Goal: Information Seeking & Learning: Check status

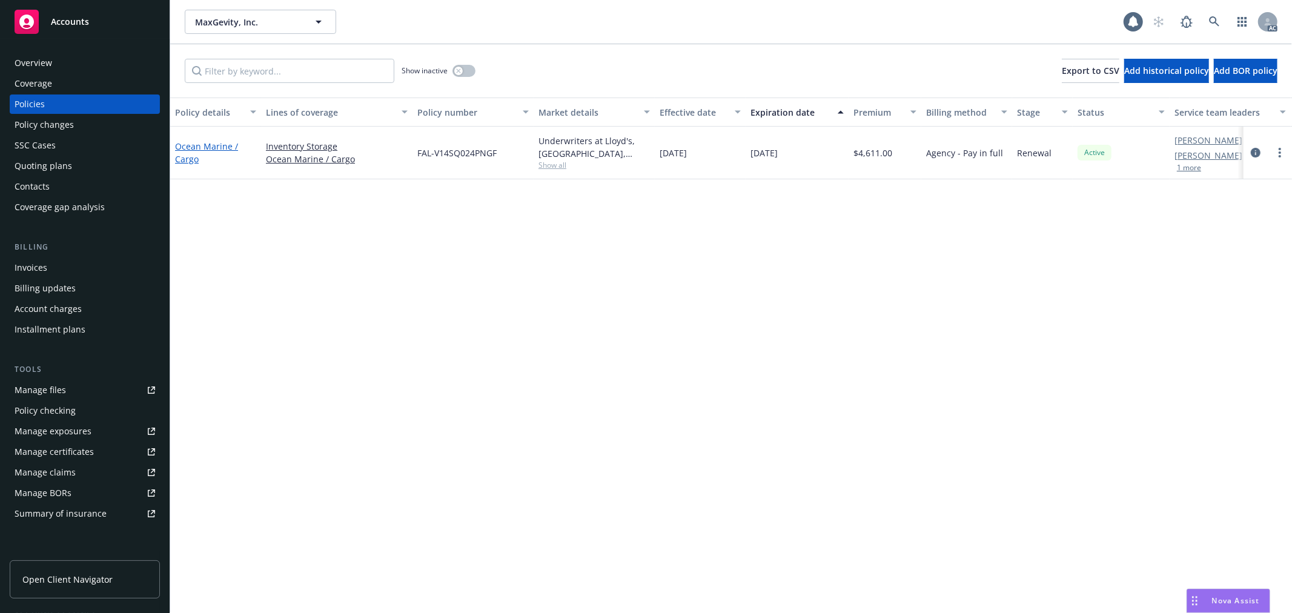
click at [210, 142] on link "Ocean Marine / Cargo" at bounding box center [206, 153] width 63 height 24
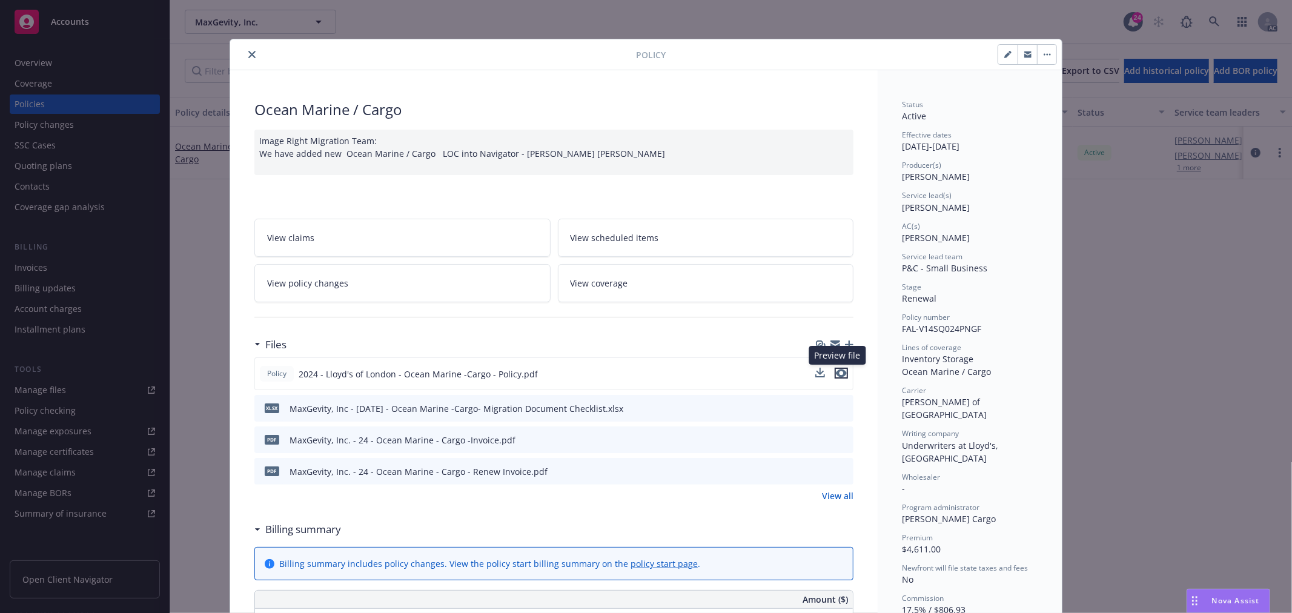
click at [837, 374] on icon "preview file" at bounding box center [841, 373] width 11 height 8
click at [332, 277] on span "View policy changes" at bounding box center [307, 283] width 81 height 13
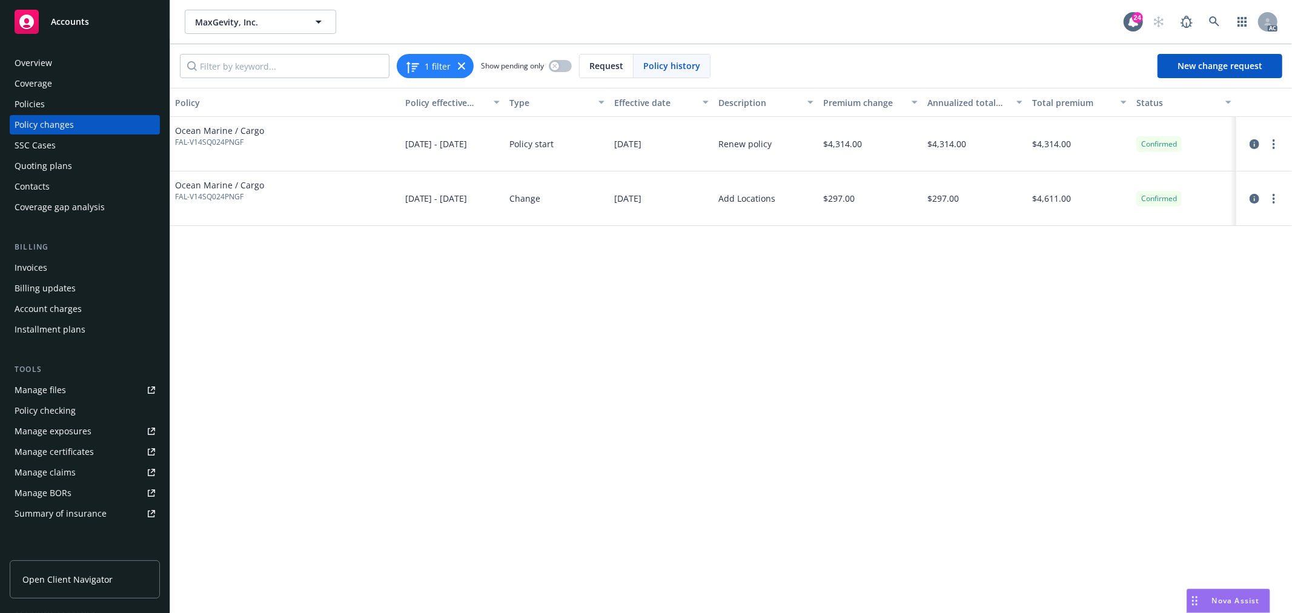
click at [562, 214] on div "Change" at bounding box center [557, 198] width 105 height 55
click at [1253, 197] on icon "circleInformation" at bounding box center [1255, 199] width 10 height 10
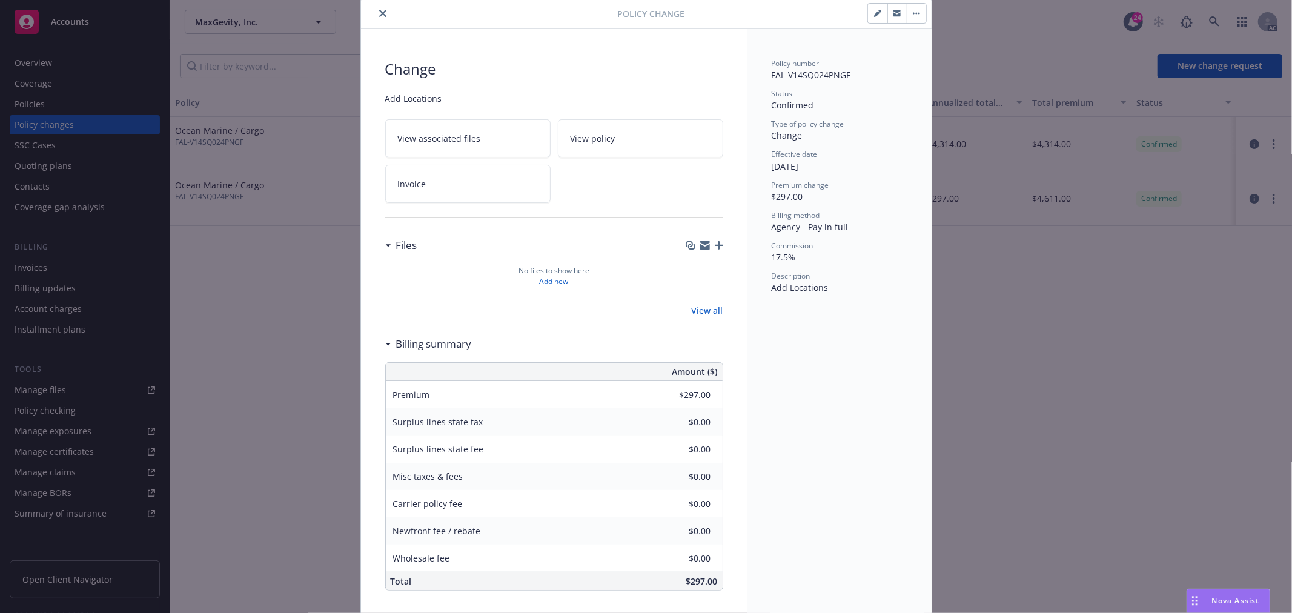
scroll to position [87, 0]
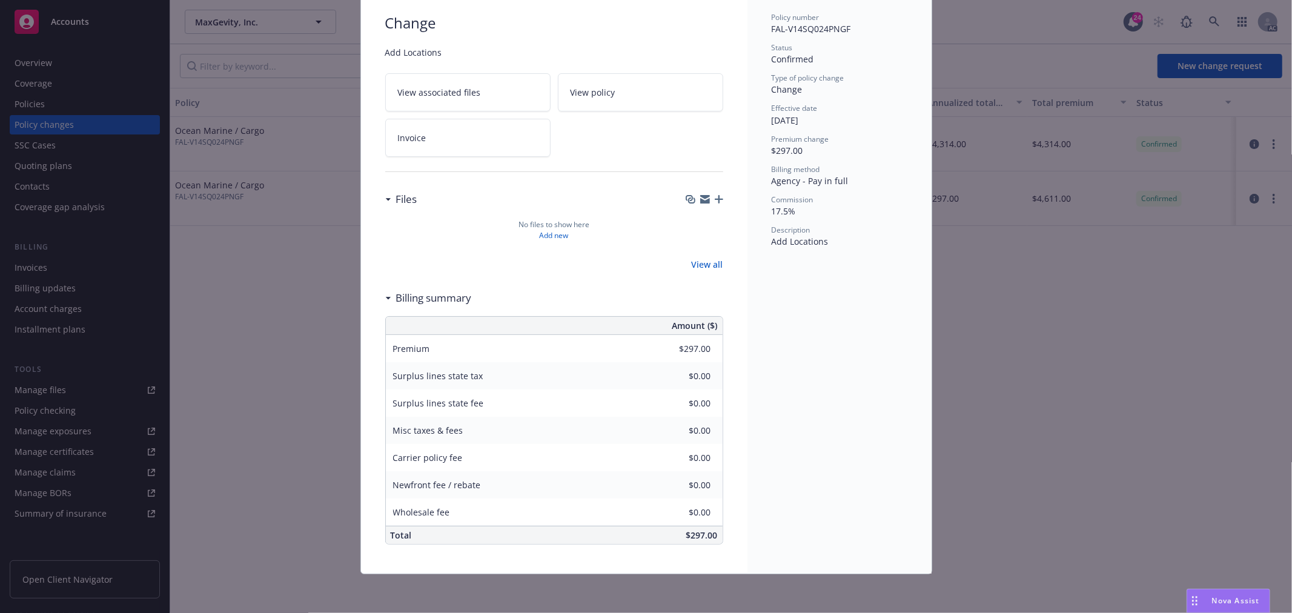
click at [294, 340] on div "Policy Change Change Add Locations View associated files View policy Invoice Fi…" at bounding box center [646, 306] width 1292 height 613
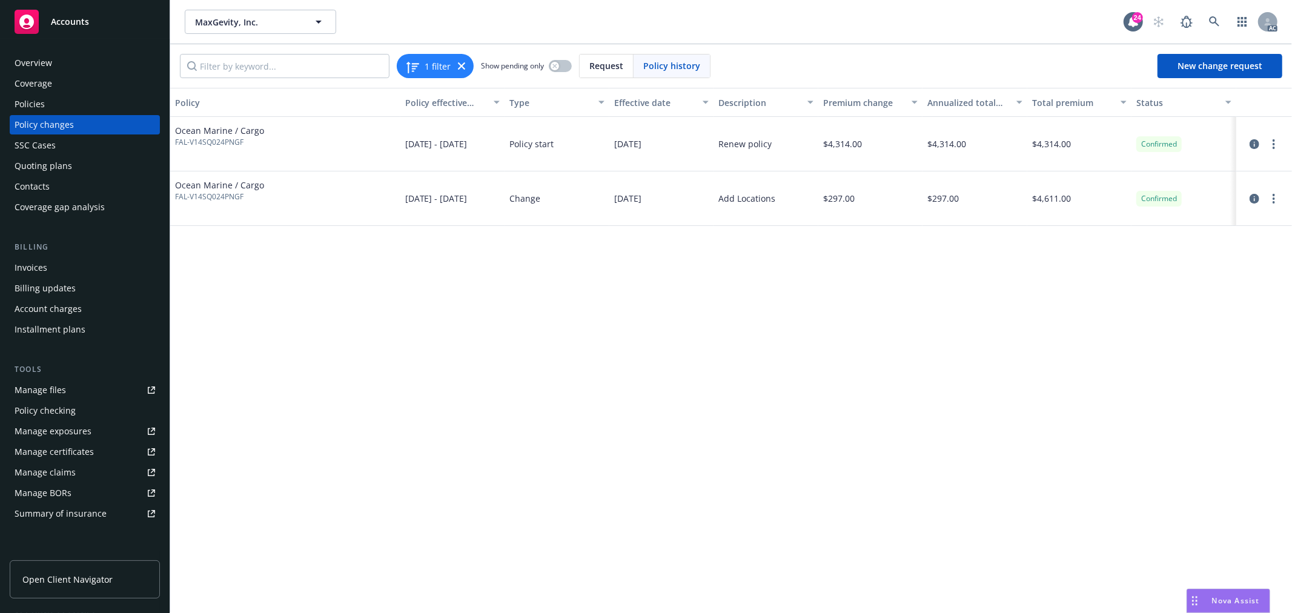
click at [51, 103] on div "Policies" at bounding box center [85, 103] width 141 height 19
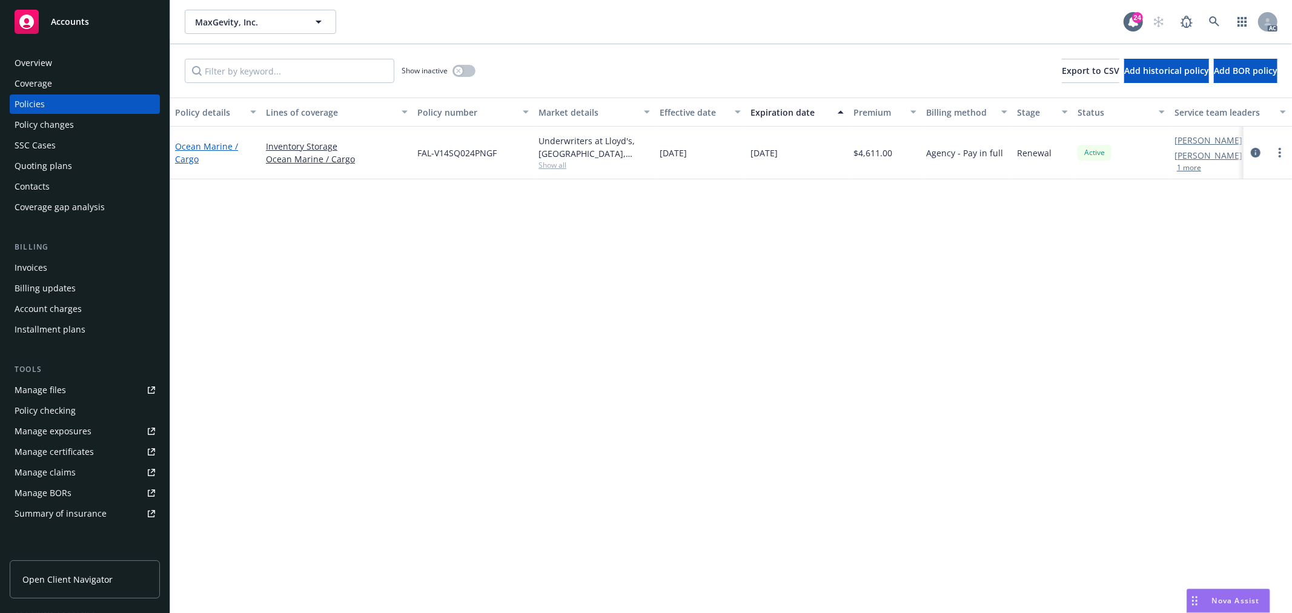
click at [202, 146] on link "Ocean Marine / Cargo" at bounding box center [206, 153] width 63 height 24
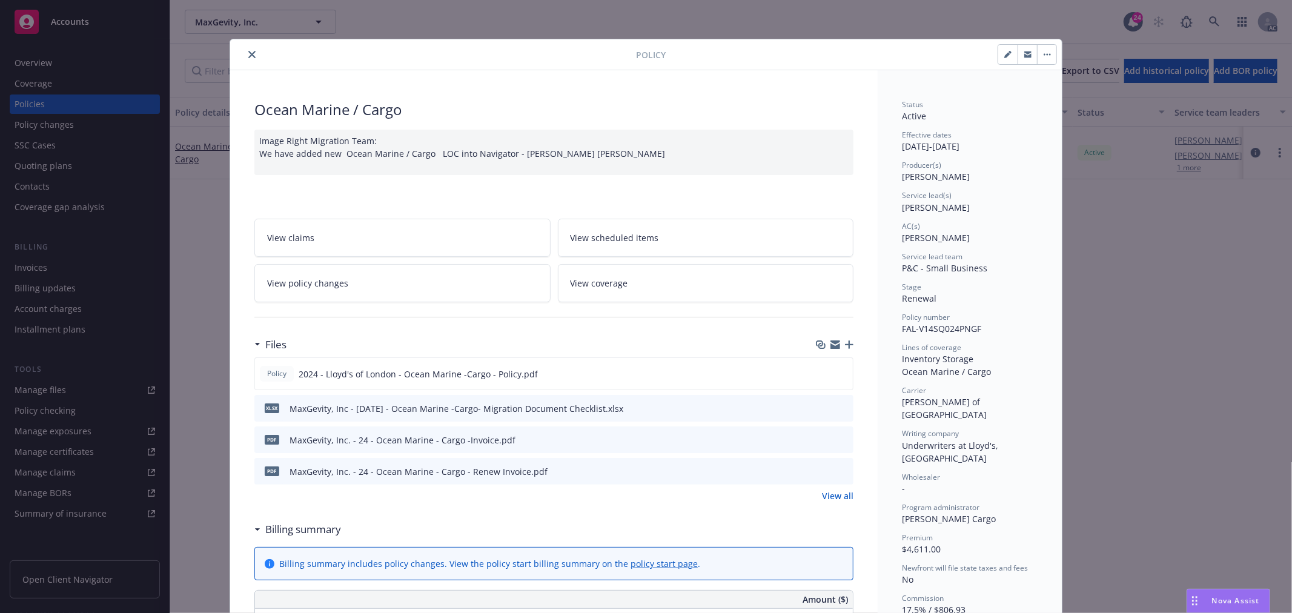
scroll to position [36, 0]
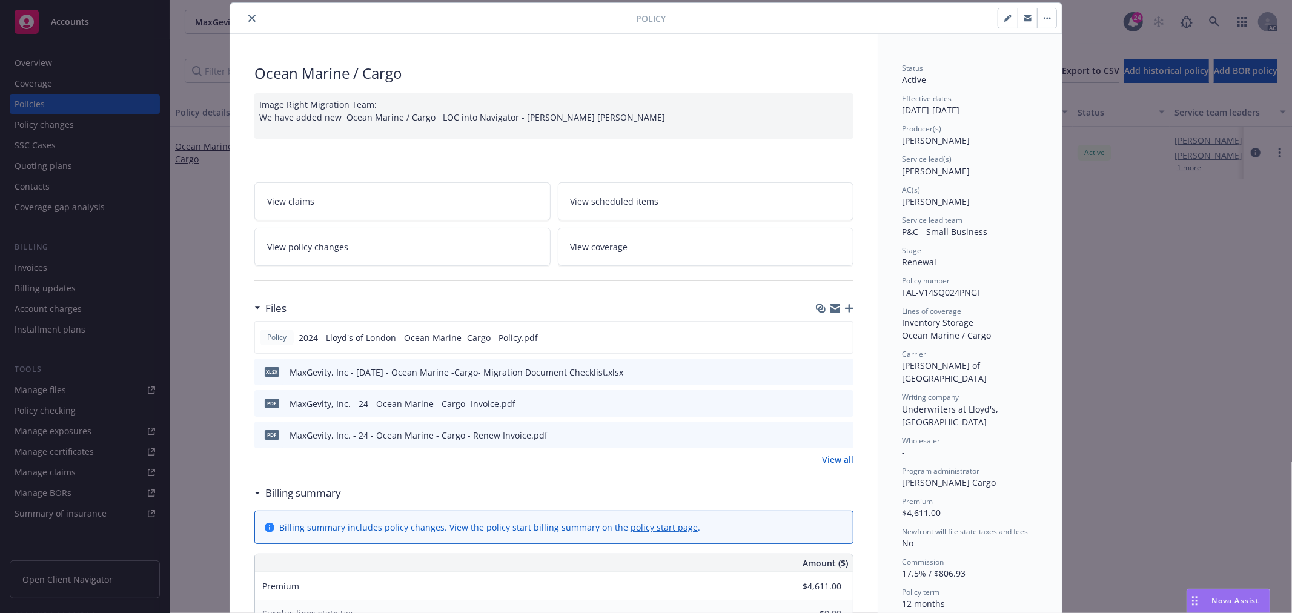
click at [311, 245] on span "View policy changes" at bounding box center [307, 246] width 81 height 13
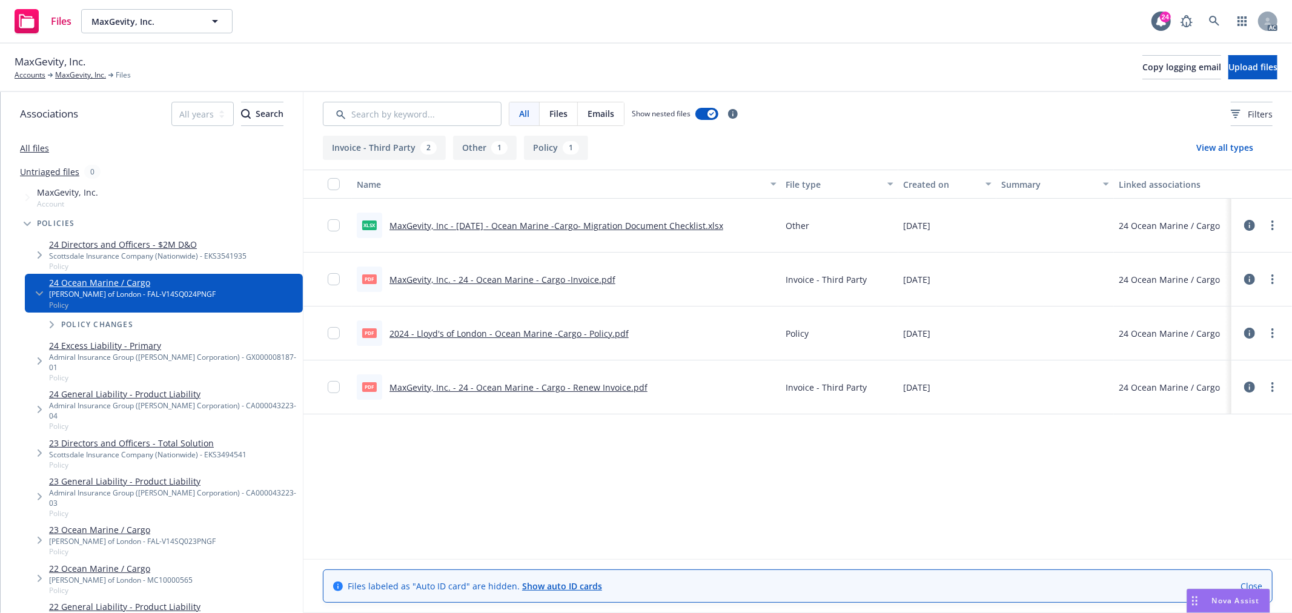
click at [41, 148] on link "All files" at bounding box center [34, 148] width 29 height 12
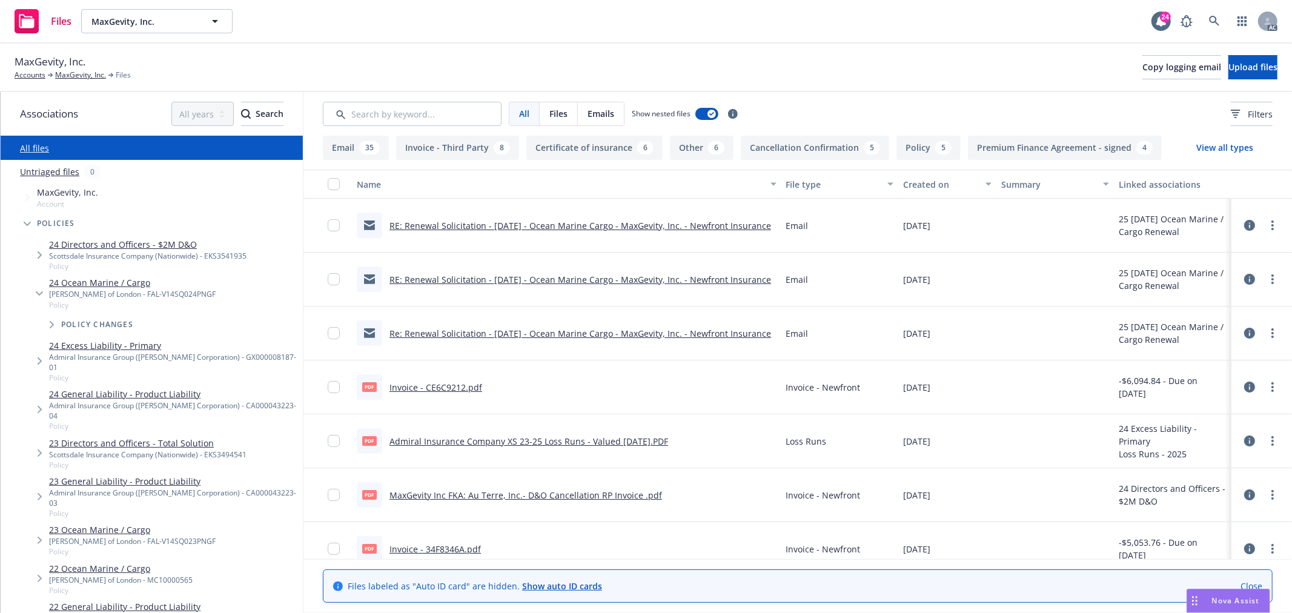
click at [670, 150] on button "Other 6" at bounding box center [702, 148] width 64 height 24
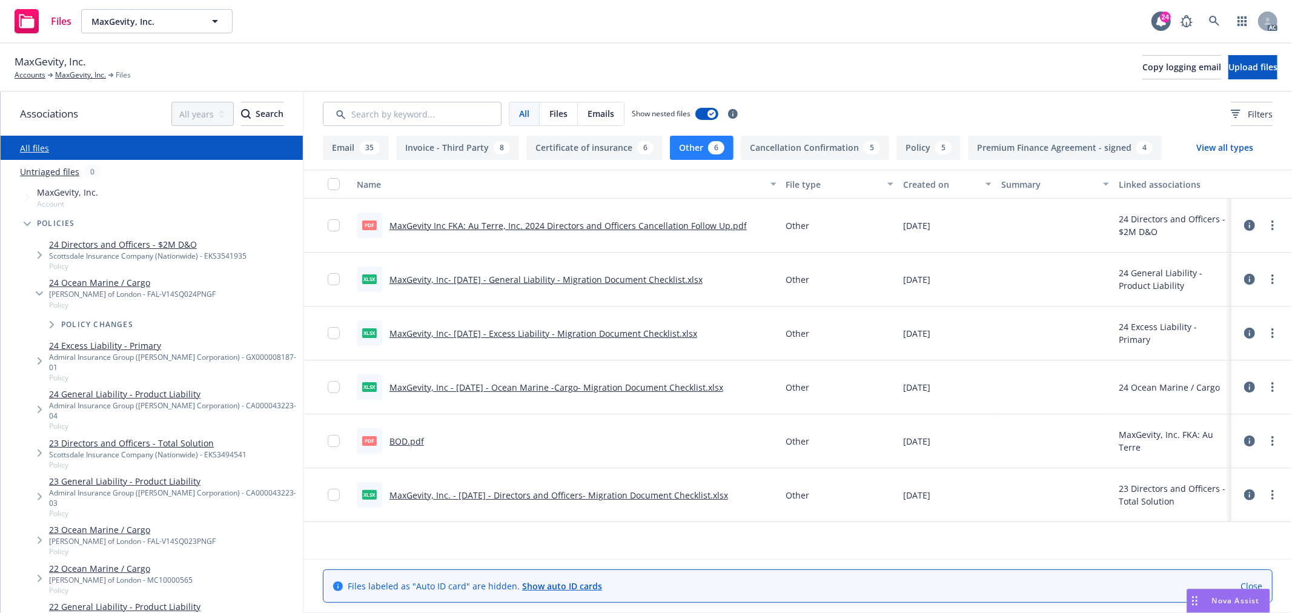
click at [357, 142] on button "Email 35" at bounding box center [356, 148] width 66 height 24
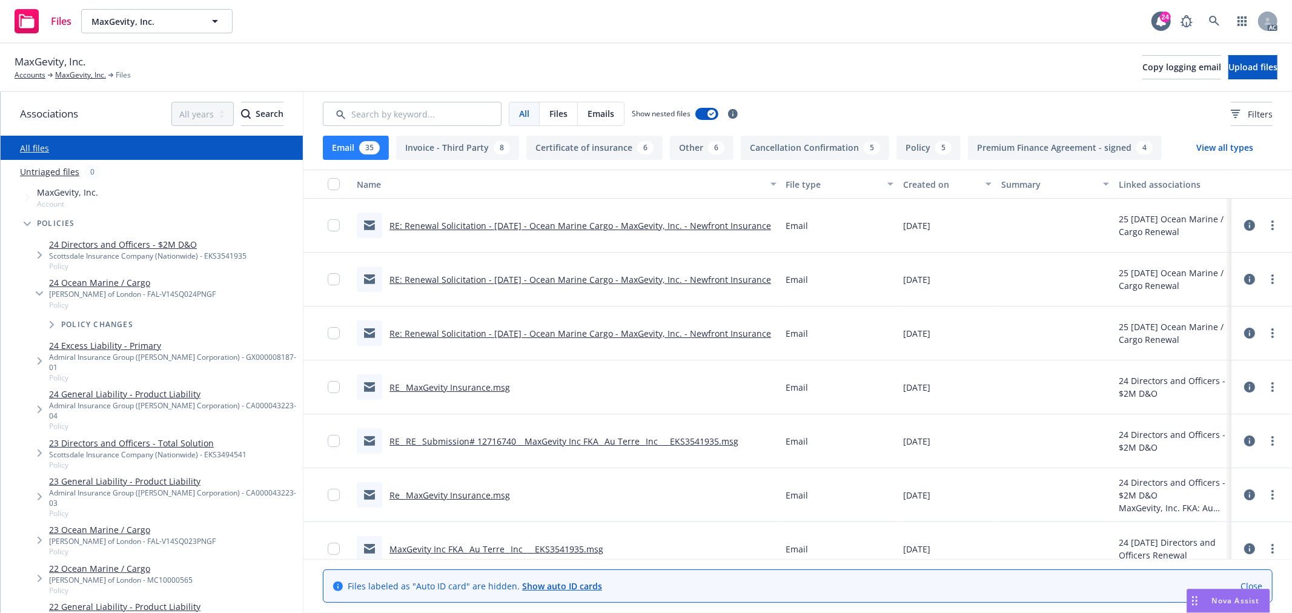
click at [363, 147] on div "35" at bounding box center [369, 147] width 21 height 13
